Goal: Check status: Check status

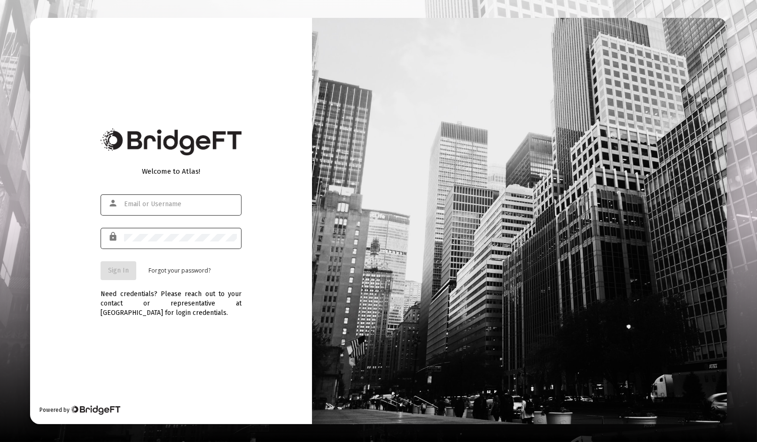
type input "[EMAIL_ADDRESS][DOMAIN_NAME]"
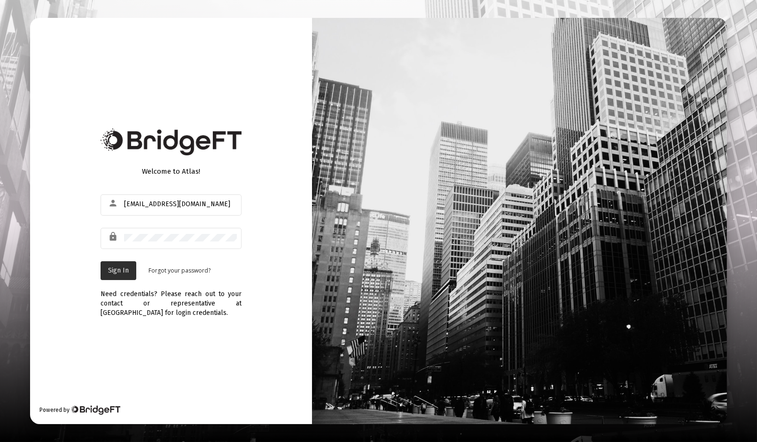
click at [120, 268] on span "Sign In" at bounding box center [118, 270] width 21 height 8
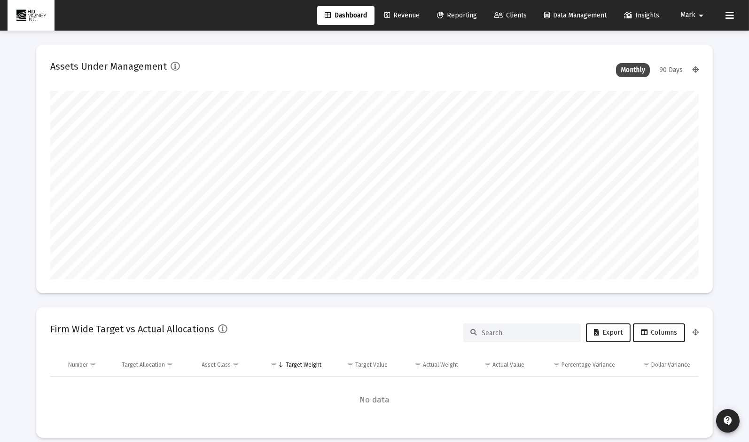
scroll to position [188, 349]
type input "[DATE]"
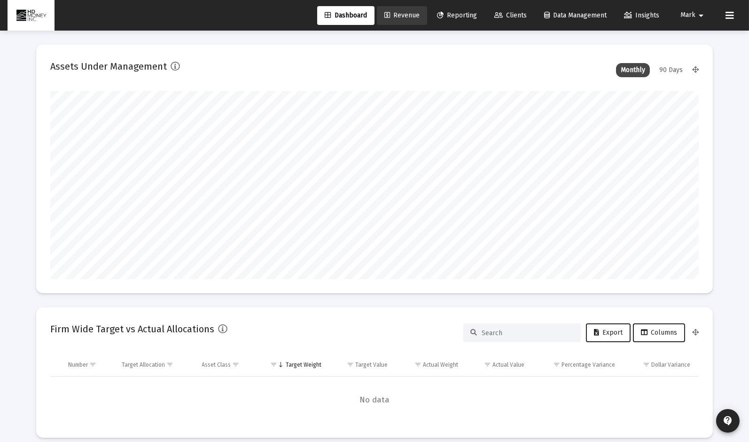
click at [408, 13] on span "Revenue" at bounding box center [402, 15] width 35 height 8
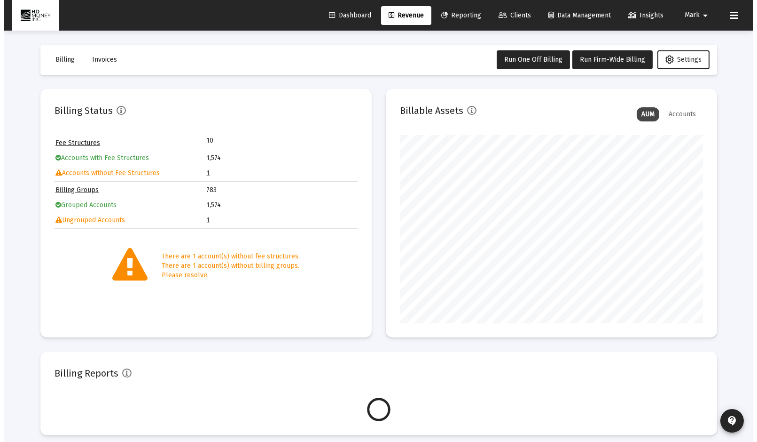
scroll to position [188, 303]
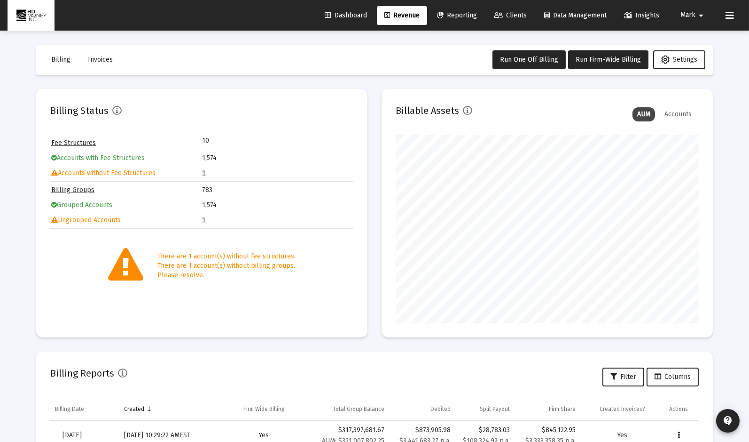
click at [203, 220] on link "1" at bounding box center [204, 220] width 3 height 8
